Goal: Task Accomplishment & Management: Manage account settings

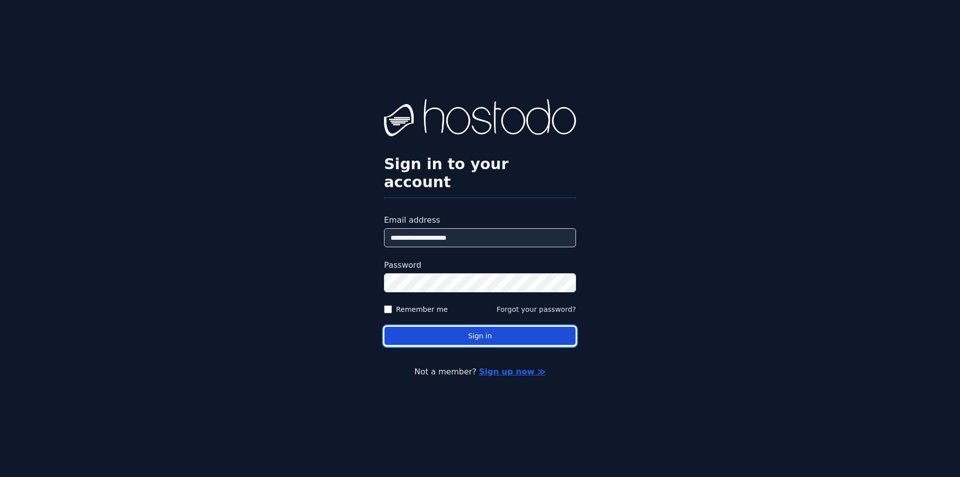
click at [485, 326] on button "Sign in" at bounding box center [480, 336] width 192 height 20
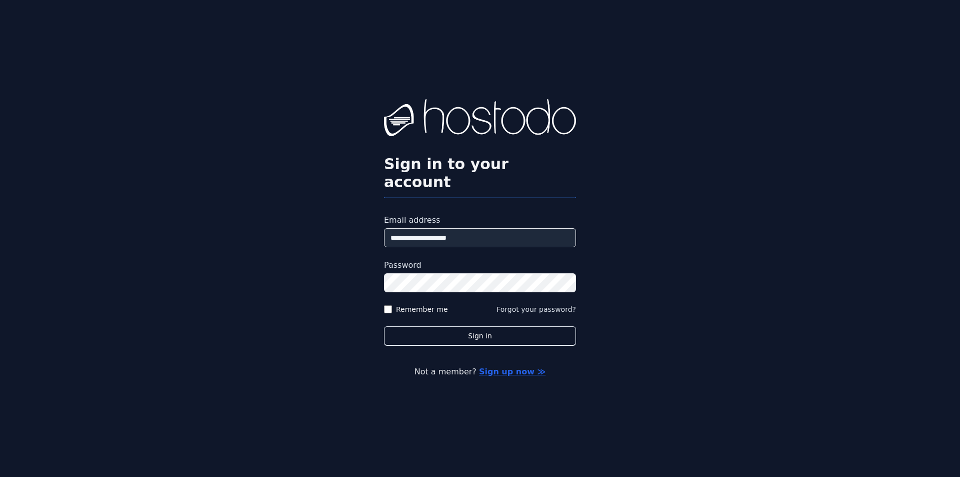
click at [384, 326] on button "Sign in" at bounding box center [480, 336] width 192 height 20
click at [629, 275] on div "**********" at bounding box center [480, 238] width 960 height 477
click at [384, 326] on button "Sign in" at bounding box center [480, 336] width 192 height 20
click at [723, 68] on div "**********" at bounding box center [480, 238] width 960 height 477
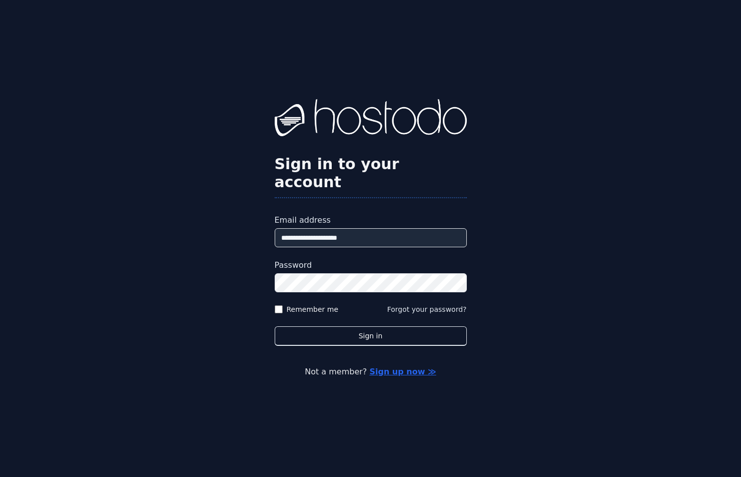
click at [275, 326] on button "Sign in" at bounding box center [371, 336] width 192 height 20
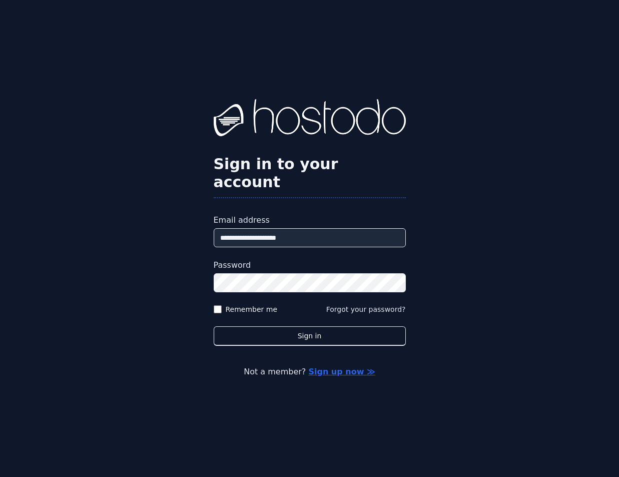
click at [214, 326] on button "Sign in" at bounding box center [310, 336] width 192 height 20
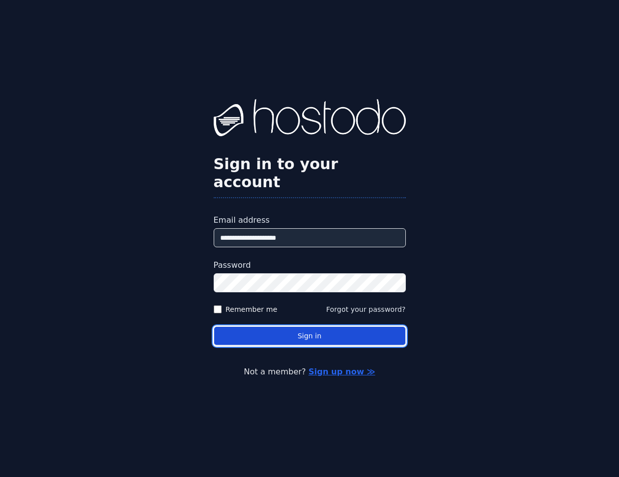
click at [299, 326] on button "Sign in" at bounding box center [310, 336] width 192 height 20
click at [283, 326] on button "Sign in" at bounding box center [310, 336] width 192 height 20
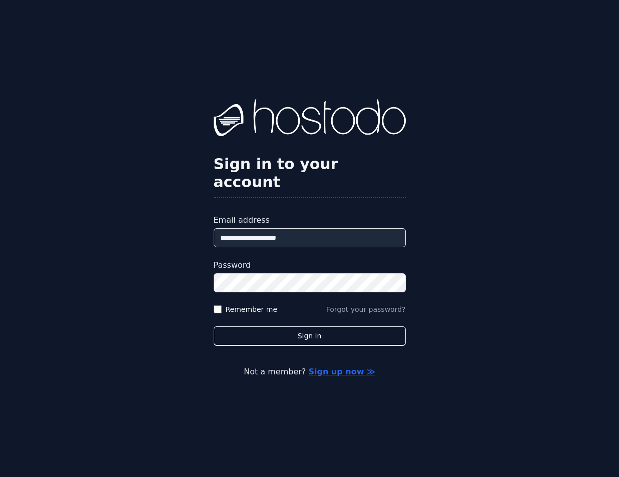
click at [376, 304] on button "Forgot your password?" at bounding box center [366, 309] width 80 height 10
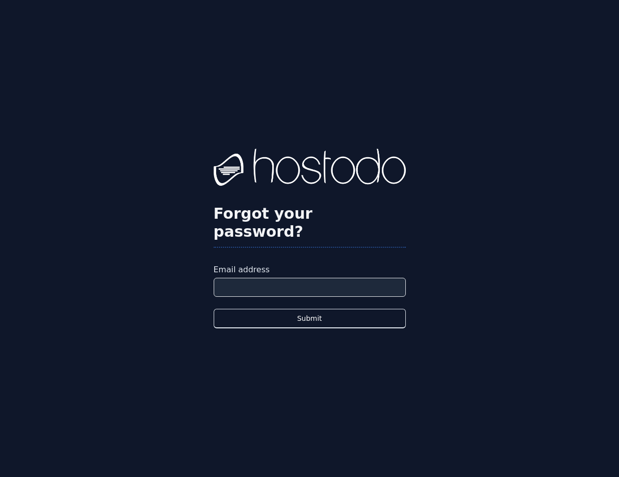
click at [292, 268] on div "Email address" at bounding box center [310, 280] width 192 height 33
click at [292, 278] on input "Email address" at bounding box center [310, 287] width 192 height 19
type input "**********"
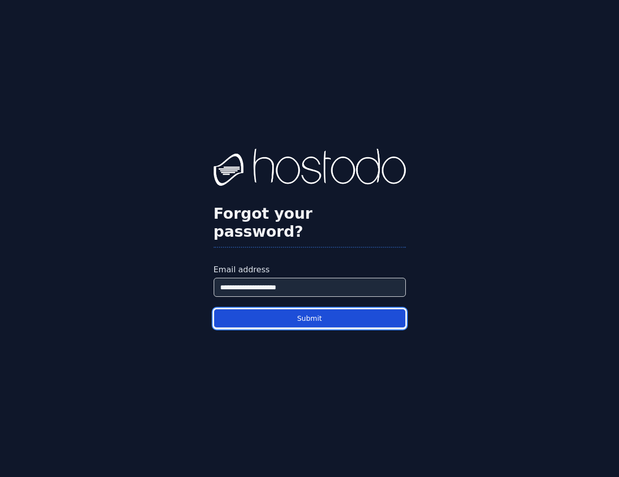
click at [294, 309] on button "Submit" at bounding box center [310, 319] width 192 height 20
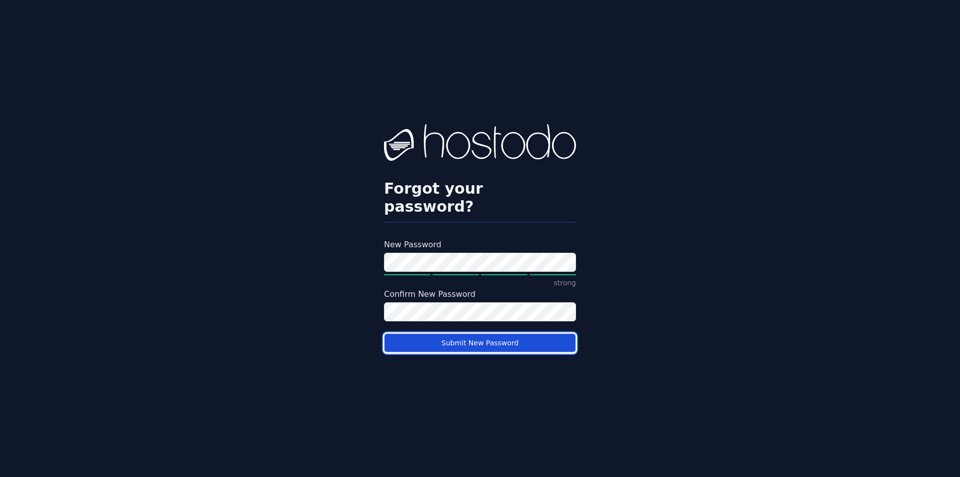
click at [468, 333] on button "Submit New Password" at bounding box center [480, 343] width 192 height 20
click at [447, 334] on button "Submit New Password" at bounding box center [480, 343] width 192 height 20
